Goal: Information Seeking & Learning: Learn about a topic

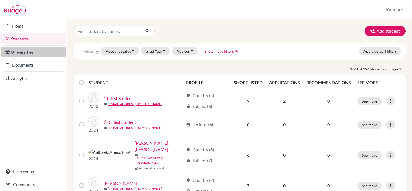
click at [26, 53] on link "Universities" at bounding box center [33, 52] width 65 height 11
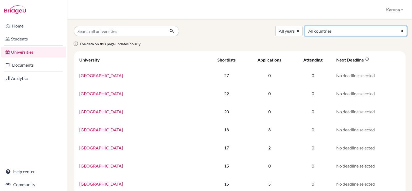
click at [381, 31] on select "All countries [GEOGRAPHIC_DATA] [GEOGRAPHIC_DATA] [GEOGRAPHIC_DATA] [GEOGRAPHIC…" at bounding box center [356, 31] width 102 height 10
select select "172"
click at [345, 26] on select "All countries [GEOGRAPHIC_DATA] [GEOGRAPHIC_DATA] [GEOGRAPHIC_DATA] [GEOGRAPHIC…" at bounding box center [356, 31] width 102 height 10
click at [384, 29] on select "All countries [GEOGRAPHIC_DATA] [GEOGRAPHIC_DATA] [GEOGRAPHIC_DATA] [GEOGRAPHIC…" at bounding box center [356, 31] width 102 height 10
click at [345, 26] on select "All countries [GEOGRAPHIC_DATA] [GEOGRAPHIC_DATA] [GEOGRAPHIC_DATA] [GEOGRAPHIC…" at bounding box center [356, 31] width 102 height 10
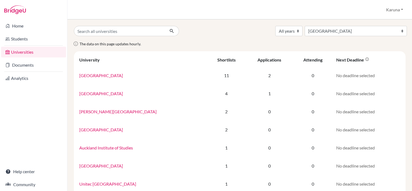
select select "172"
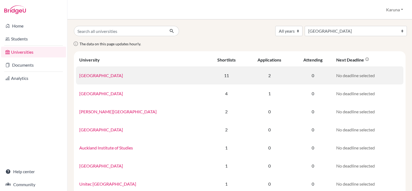
click at [129, 77] on td "[GEOGRAPHIC_DATA]" at bounding box center [141, 75] width 131 height 18
click at [130, 76] on td "[GEOGRAPHIC_DATA]" at bounding box center [141, 75] width 131 height 18
click at [114, 76] on link "[GEOGRAPHIC_DATA]" at bounding box center [101, 75] width 44 height 5
